Goal: Navigation & Orientation: Find specific page/section

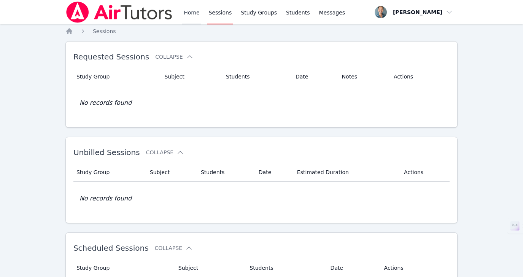
click at [199, 15] on link "Home" at bounding box center [191, 12] width 19 height 24
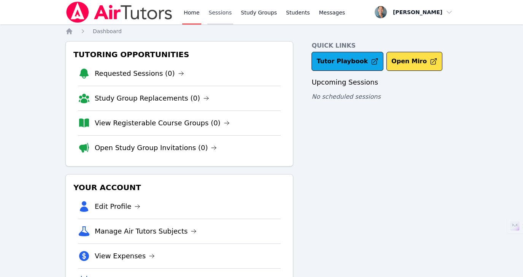
click at [214, 12] on link "Sessions" at bounding box center [220, 12] width 26 height 24
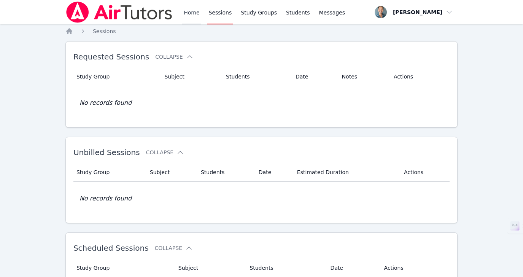
click at [194, 8] on link "Home" at bounding box center [191, 12] width 19 height 24
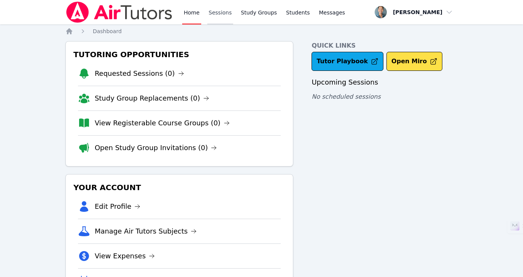
click at [226, 16] on link "Sessions" at bounding box center [220, 12] width 26 height 24
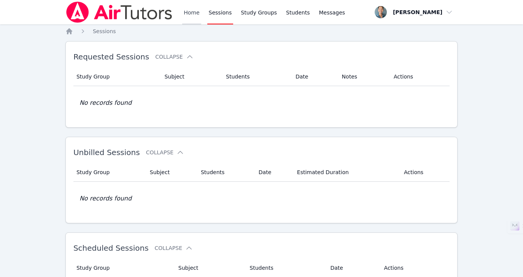
click at [191, 16] on link "Home" at bounding box center [191, 12] width 19 height 24
